Goal: Find specific fact: Find specific fact

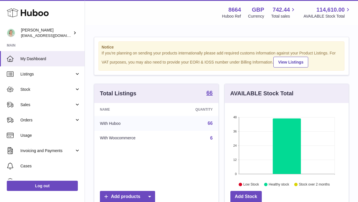
scroll to position [88, 124]
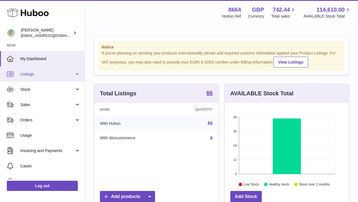
click at [70, 79] on link "Listings" at bounding box center [42, 73] width 85 height 15
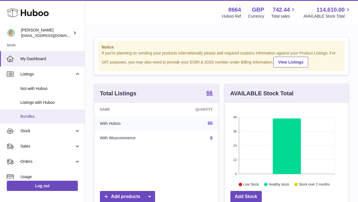
click at [61, 118] on span "Bundles" at bounding box center [50, 116] width 60 height 5
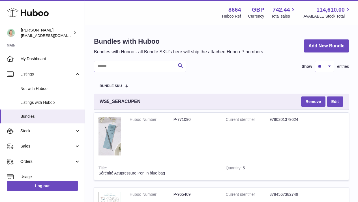
click at [140, 67] on input "text" at bounding box center [140, 66] width 92 height 11
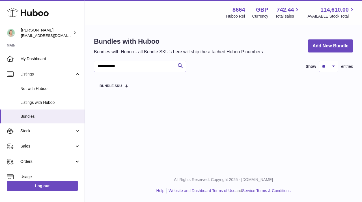
click at [135, 65] on input "**********" at bounding box center [140, 66] width 92 height 11
type input "*********"
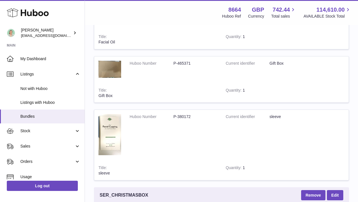
scroll to position [342, 0]
drag, startPoint x: 192, startPoint y: 63, endPoint x: 166, endPoint y: 61, distance: 25.3
click at [166, 61] on dl "Huboo Number P-465371" at bounding box center [174, 65] width 88 height 8
copy dl "P-465371"
drag, startPoint x: 193, startPoint y: 119, endPoint x: 174, endPoint y: 113, distance: 19.7
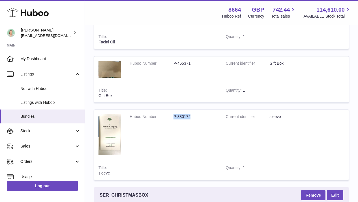
click at [174, 113] on td "Huboo Number P-380172" at bounding box center [173, 135] width 96 height 51
copy dd "P-380172"
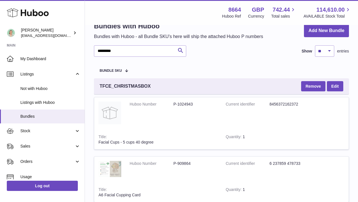
scroll to position [14, 0]
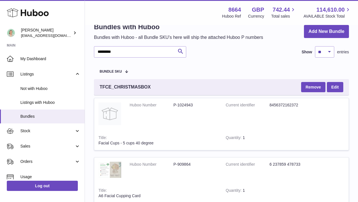
click at [191, 105] on dd "P-1024943" at bounding box center [196, 104] width 44 height 5
drag, startPoint x: 176, startPoint y: 105, endPoint x: 166, endPoint y: 104, distance: 10.2
click at [166, 105] on dl "Huboo Number P-1024943" at bounding box center [174, 106] width 88 height 8
copy dl "P-1024943"
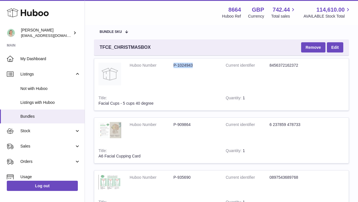
scroll to position [55, 0]
drag, startPoint x: 193, startPoint y: 123, endPoint x: 172, endPoint y: 121, distance: 21.3
click at [172, 121] on dl "Huboo Number P-909864" at bounding box center [174, 125] width 88 height 8
copy dl "P-909864"
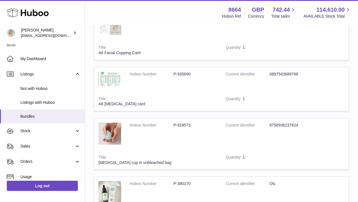
scroll to position [197, 0]
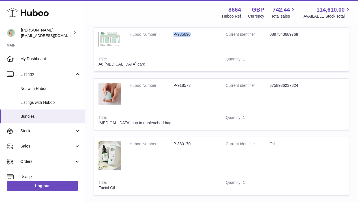
drag, startPoint x: 190, startPoint y: 34, endPoint x: 164, endPoint y: 34, distance: 25.2
click at [164, 34] on dl "Huboo Number P-935690" at bounding box center [174, 36] width 88 height 8
copy dl "P-935690"
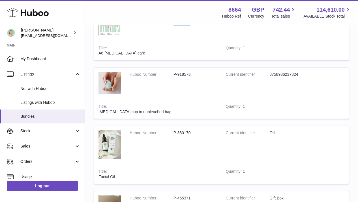
scroll to position [227, 0]
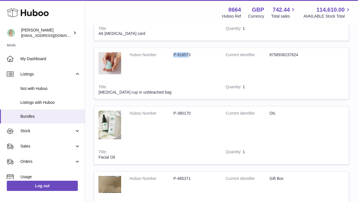
drag, startPoint x: 188, startPoint y: 56, endPoint x: 171, endPoint y: 55, distance: 17.6
click at [171, 55] on dl "Huboo Number P-918573" at bounding box center [174, 56] width 88 height 8
drag, startPoint x: 194, startPoint y: 53, endPoint x: 166, endPoint y: 53, distance: 28.9
click at [166, 53] on dl "Huboo Number P-918573" at bounding box center [174, 56] width 88 height 8
copy dl "P-918573"
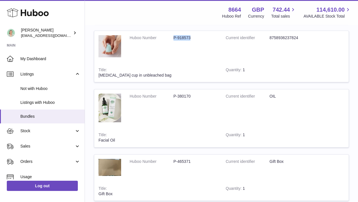
scroll to position [246, 0]
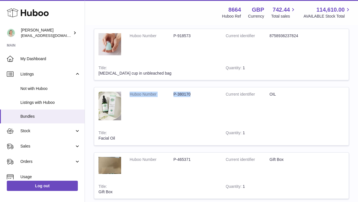
drag, startPoint x: 196, startPoint y: 92, endPoint x: 168, endPoint y: 90, distance: 28.6
click at [168, 90] on td "Huboo Number P-380170" at bounding box center [173, 106] width 96 height 39
copy dl "Huboo Number P-380170"
click at [197, 105] on td "Huboo Number P-380170" at bounding box center [173, 106] width 96 height 39
drag, startPoint x: 192, startPoint y: 93, endPoint x: 172, endPoint y: 92, distance: 20.1
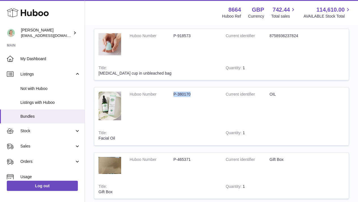
click at [172, 92] on dl "Huboo Number P-380170" at bounding box center [174, 95] width 88 height 8
copy dl "P-380170"
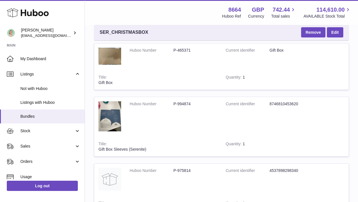
scroll to position [516, 0]
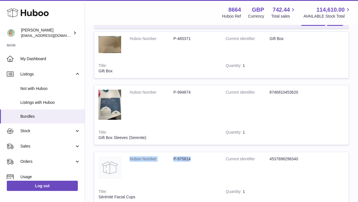
drag, startPoint x: 194, startPoint y: 156, endPoint x: 165, endPoint y: 155, distance: 29.2
click at [165, 155] on td "Huboo Number P-975814" at bounding box center [173, 168] width 96 height 33
click at [194, 160] on dd "P-975814" at bounding box center [196, 158] width 44 height 5
drag, startPoint x: 194, startPoint y: 160, endPoint x: 175, endPoint y: 156, distance: 19.4
click at [175, 156] on td "Huboo Number P-975814" at bounding box center [173, 168] width 96 height 33
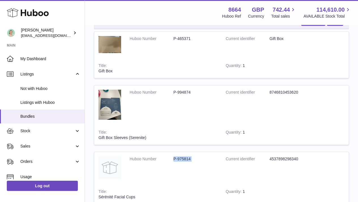
copy tr "P-975814"
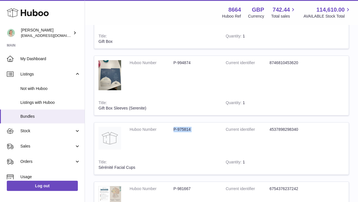
scroll to position [550, 0]
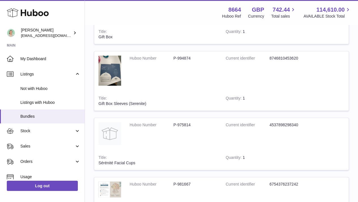
click at [191, 131] on td "Huboo Number P-975814" at bounding box center [173, 134] width 96 height 33
drag, startPoint x: 192, startPoint y: 125, endPoint x: 171, endPoint y: 125, distance: 21.0
click at [171, 125] on dl "Huboo Number P-975814" at bounding box center [174, 126] width 88 height 8
copy tr "P-975814"
click at [176, 137] on td "Huboo Number P-975814" at bounding box center [173, 134] width 96 height 33
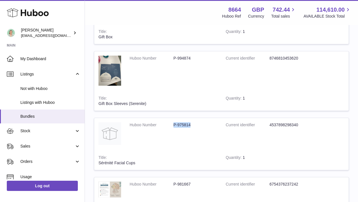
drag, startPoint x: 174, startPoint y: 125, endPoint x: 191, endPoint y: 125, distance: 16.4
click at [191, 125] on dd "P-975814" at bounding box center [196, 124] width 44 height 5
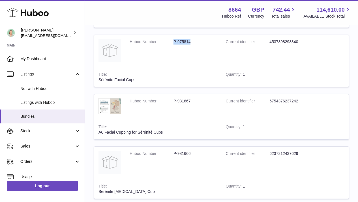
scroll to position [649, 0]
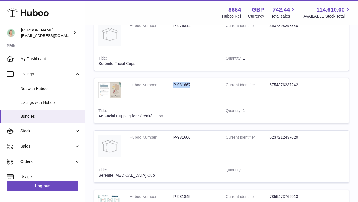
drag, startPoint x: 174, startPoint y: 86, endPoint x: 192, endPoint y: 85, distance: 17.6
click at [192, 85] on dd "P-981667" at bounding box center [196, 84] width 44 height 5
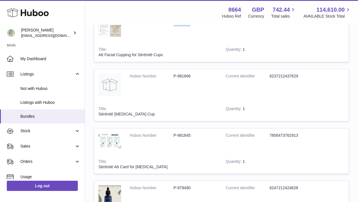
scroll to position [711, 0]
drag, startPoint x: 174, startPoint y: 74, endPoint x: 193, endPoint y: 75, distance: 18.7
click at [193, 75] on dd "P-981666" at bounding box center [196, 75] width 44 height 5
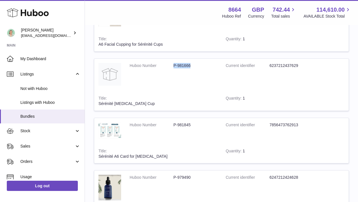
scroll to position [721, 0]
drag, startPoint x: 173, startPoint y: 123, endPoint x: 191, endPoint y: 121, distance: 17.9
click at [191, 121] on td "Huboo Number P-981845" at bounding box center [173, 131] width 96 height 26
drag, startPoint x: 190, startPoint y: 123, endPoint x: 174, endPoint y: 123, distance: 16.4
click at [174, 123] on dd "P-981845" at bounding box center [196, 124] width 44 height 5
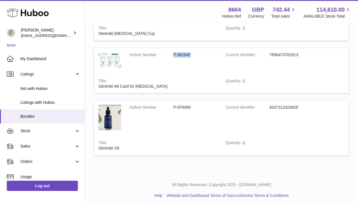
scroll to position [796, 0]
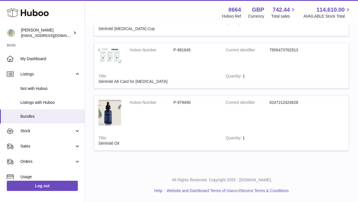
drag, startPoint x: 192, startPoint y: 100, endPoint x: 173, endPoint y: 100, distance: 19.3
click at [173, 100] on dl "Huboo Number P-979490" at bounding box center [174, 104] width 88 height 8
drag, startPoint x: 174, startPoint y: 100, endPoint x: 195, endPoint y: 104, distance: 22.2
click at [195, 104] on dd "P-979490" at bounding box center [196, 102] width 44 height 5
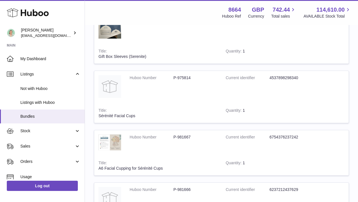
scroll to position [551, 0]
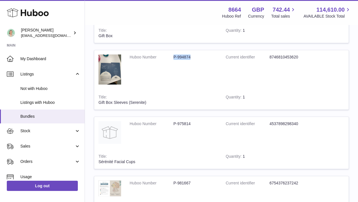
drag, startPoint x: 198, startPoint y: 56, endPoint x: 168, endPoint y: 55, distance: 30.0
click at [168, 55] on dl "Huboo Number P-994874" at bounding box center [174, 58] width 88 height 8
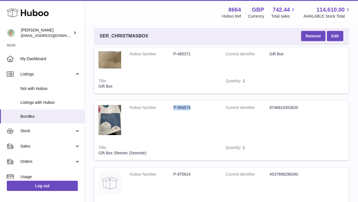
scroll to position [457, 0]
